Goal: Check status

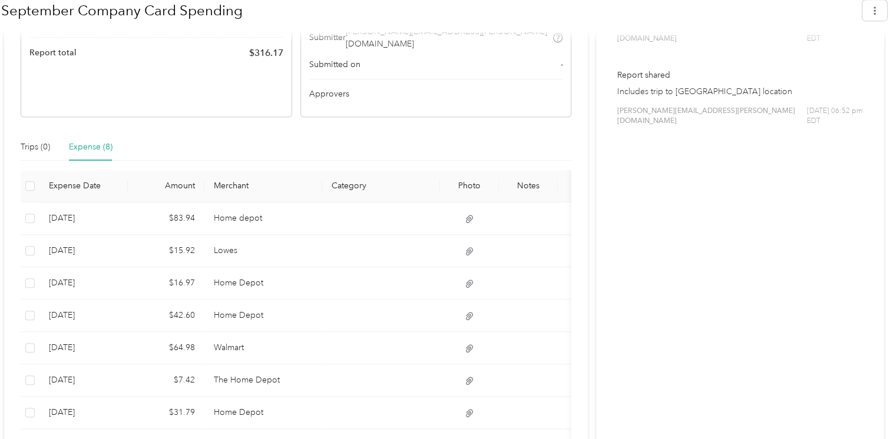
scroll to position [358, 0]
